Goal: Find specific page/section: Find specific page/section

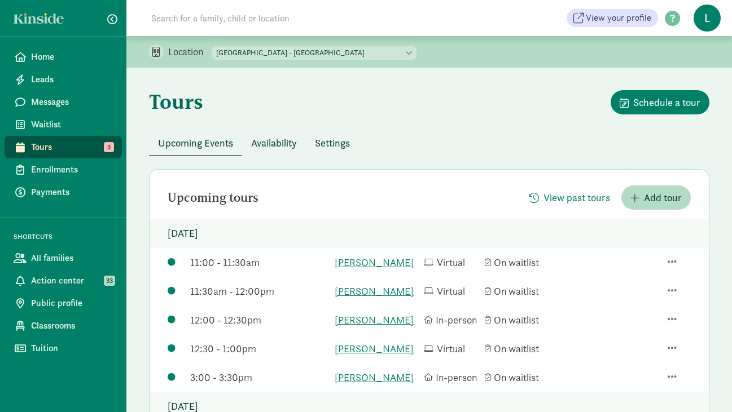
scroll to position [177, 0]
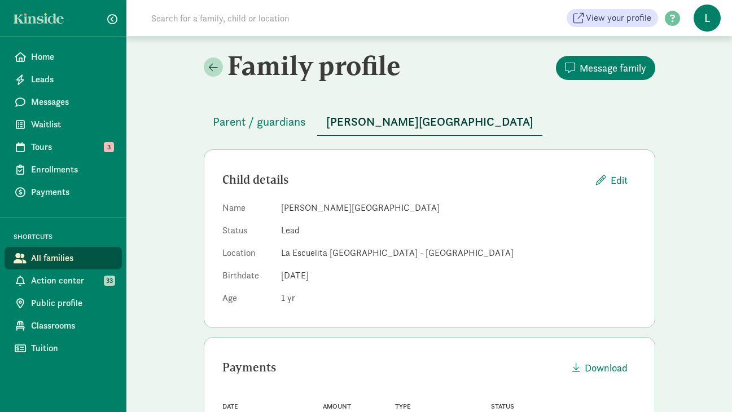
scroll to position [60, 0]
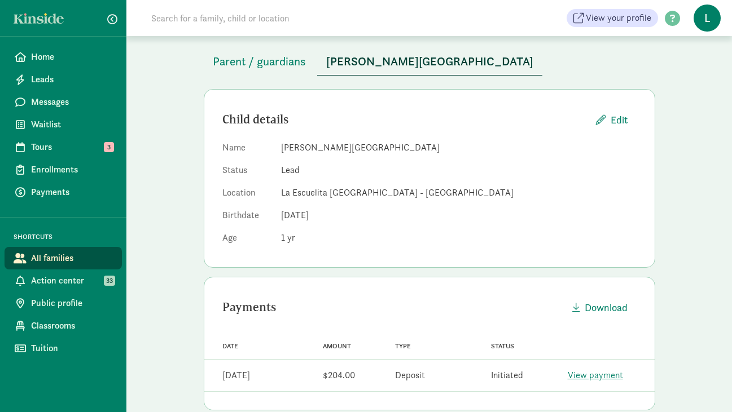
click at [225, 15] on input at bounding box center [302, 18] width 316 height 23
paste input "[PERSON_NAME]"
type input "[PERSON_NAME]"
click at [48, 56] on span "Home" at bounding box center [72, 57] width 82 height 14
